Goal: Information Seeking & Learning: Learn about a topic

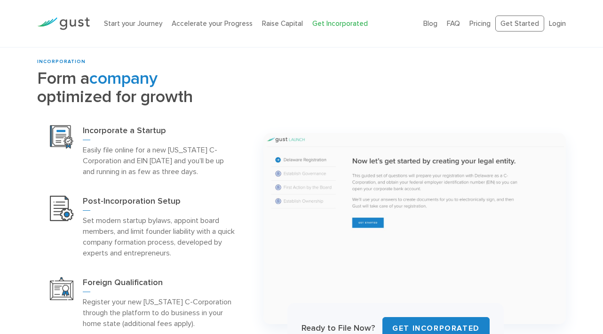
scroll to position [367, 0]
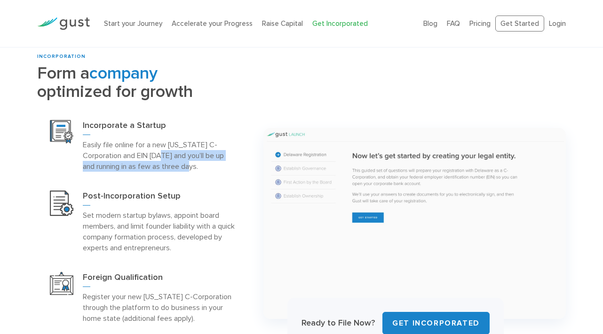
drag, startPoint x: 214, startPoint y: 166, endPoint x: 170, endPoint y: 155, distance: 45.3
click at [170, 156] on p "Easily file online for a new Delaware C-Corporation and EIN today and you’ll be…" at bounding box center [160, 155] width 154 height 32
click at [170, 155] on p "Easily file online for a new Delaware C-Corporation and EIN today and you’ll be…" at bounding box center [160, 155] width 154 height 32
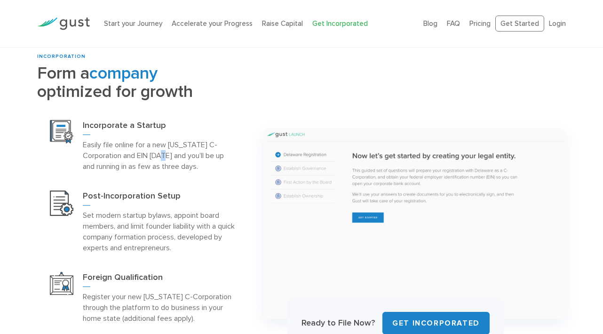
click at [170, 155] on p "Easily file online for a new Delaware C-Corporation and EIN today and you’ll be…" at bounding box center [160, 155] width 154 height 32
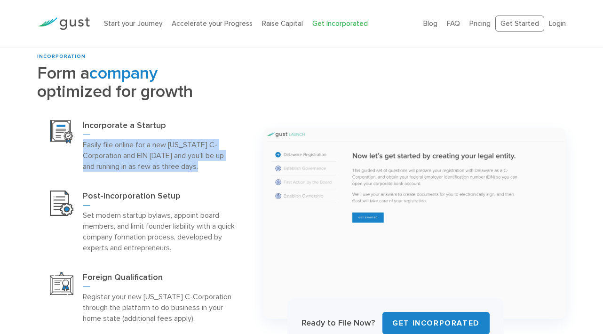
click at [170, 155] on p "Easily file online for a new Delaware C-Corporation and EIN today and you’ll be…" at bounding box center [160, 155] width 154 height 32
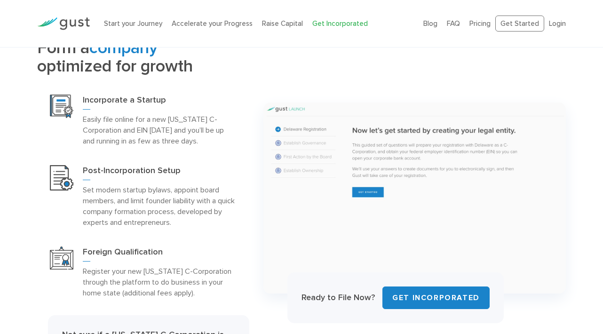
click at [174, 166] on h3 "Post-Incorporation Setup" at bounding box center [160, 172] width 154 height 15
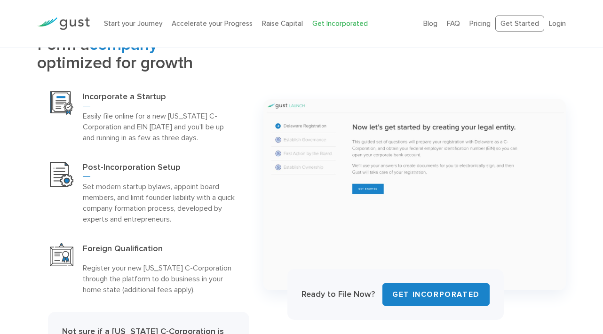
scroll to position [422, 0]
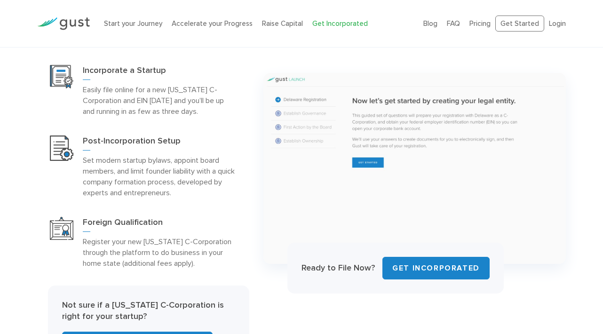
click at [167, 142] on h3 "Post-Incorporation Setup" at bounding box center [160, 142] width 154 height 15
click at [173, 167] on p "Set modern startup bylaws, appoint board members, and limit founder liability w…" at bounding box center [160, 176] width 154 height 43
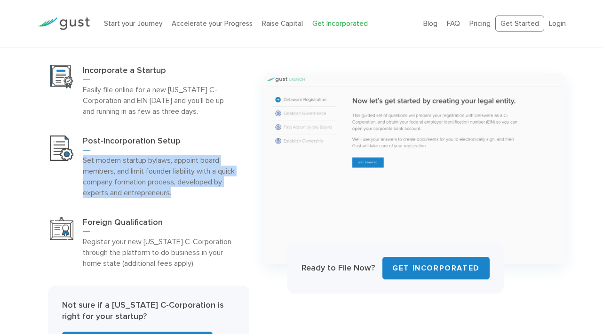
click at [173, 167] on p "Set modern startup bylaws, appoint board members, and limit founder liability w…" at bounding box center [160, 176] width 154 height 43
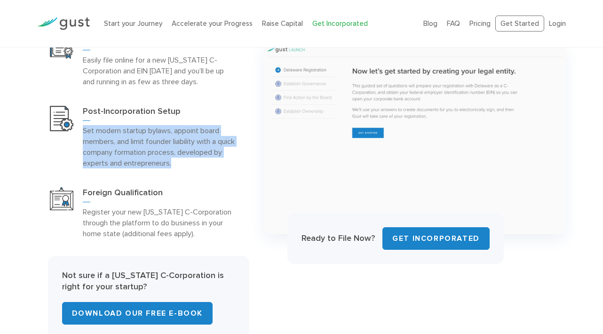
scroll to position [456, 0]
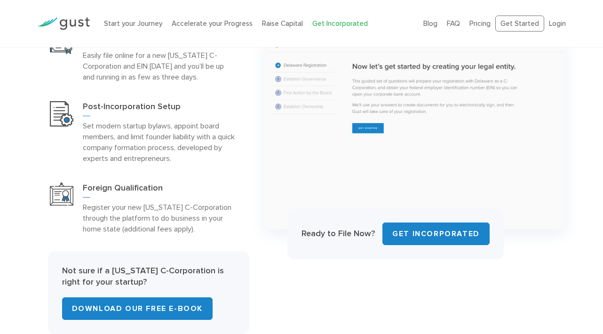
click at [171, 205] on p "Register your new Delaware C-Corporation through the platform to do business in…" at bounding box center [160, 218] width 154 height 32
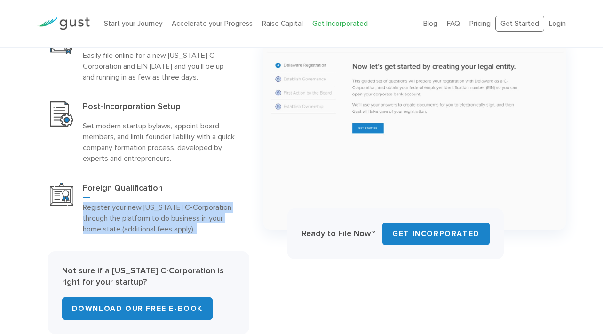
click at [171, 205] on p "Register your new Delaware C-Corporation through the platform to do business in…" at bounding box center [160, 218] width 154 height 32
click at [179, 213] on p "Register your new Delaware C-Corporation through the platform to do business in…" at bounding box center [160, 218] width 154 height 32
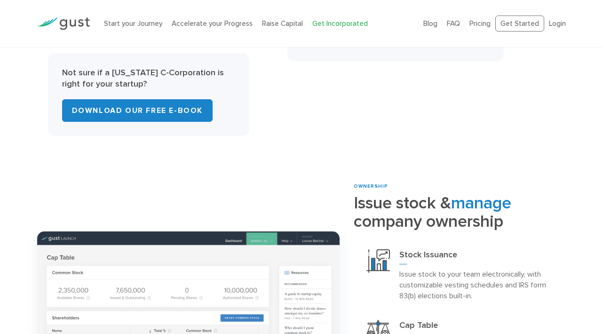
scroll to position [629, 0]
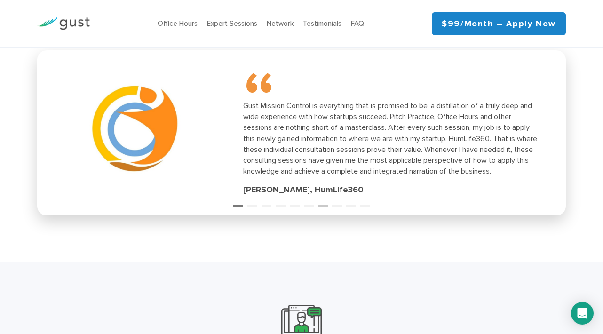
scroll to position [1347, 0]
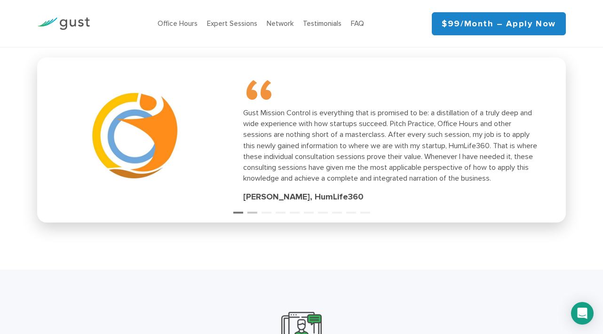
click at [253, 204] on button "2" at bounding box center [251, 208] width 9 height 9
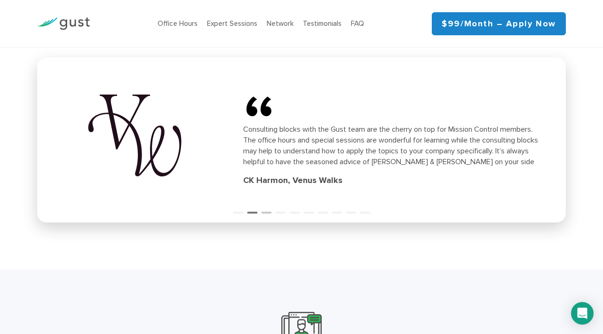
click at [267, 204] on button "3" at bounding box center [265, 208] width 9 height 9
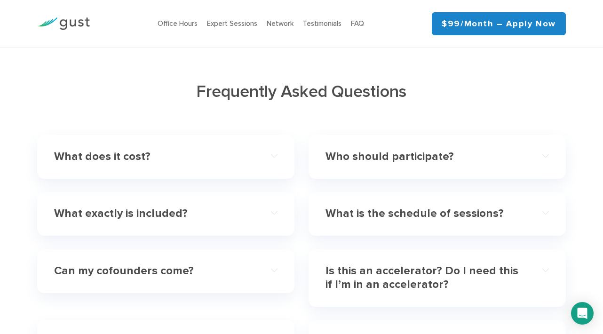
scroll to position [2694, 0]
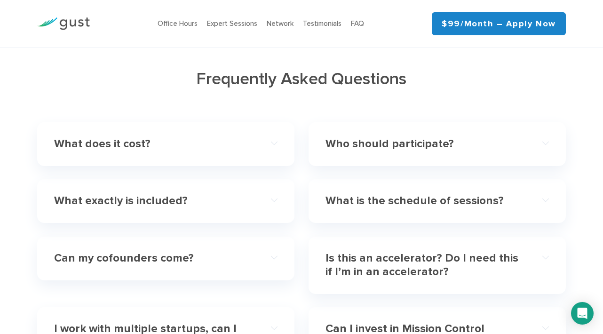
click at [219, 137] on h4 "What does it cost?" at bounding box center [154, 144] width 201 height 14
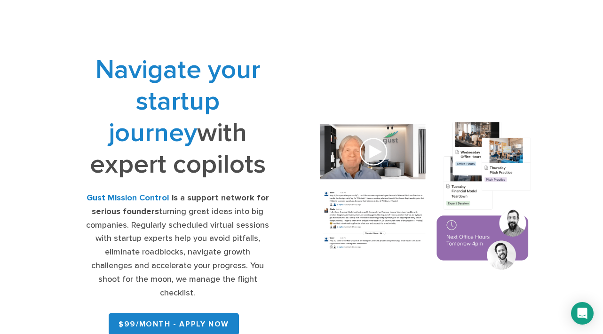
scroll to position [0, 0]
